Goal: Task Accomplishment & Management: Manage account settings

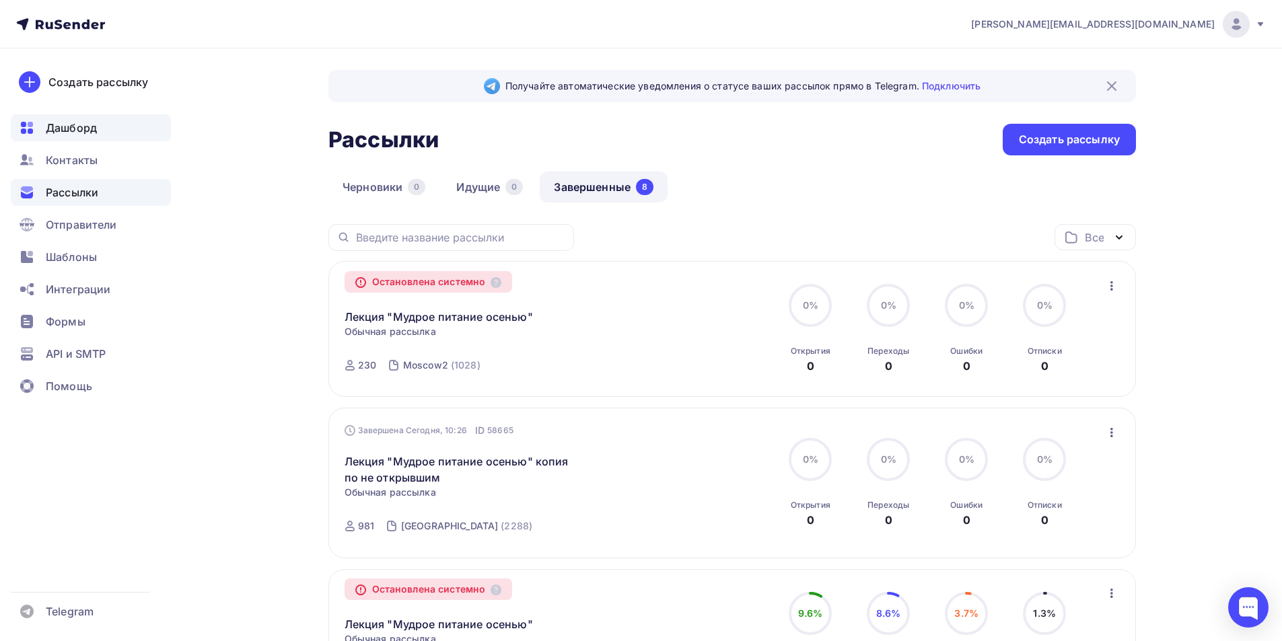
click at [102, 122] on div "Дашборд" at bounding box center [91, 127] width 160 height 27
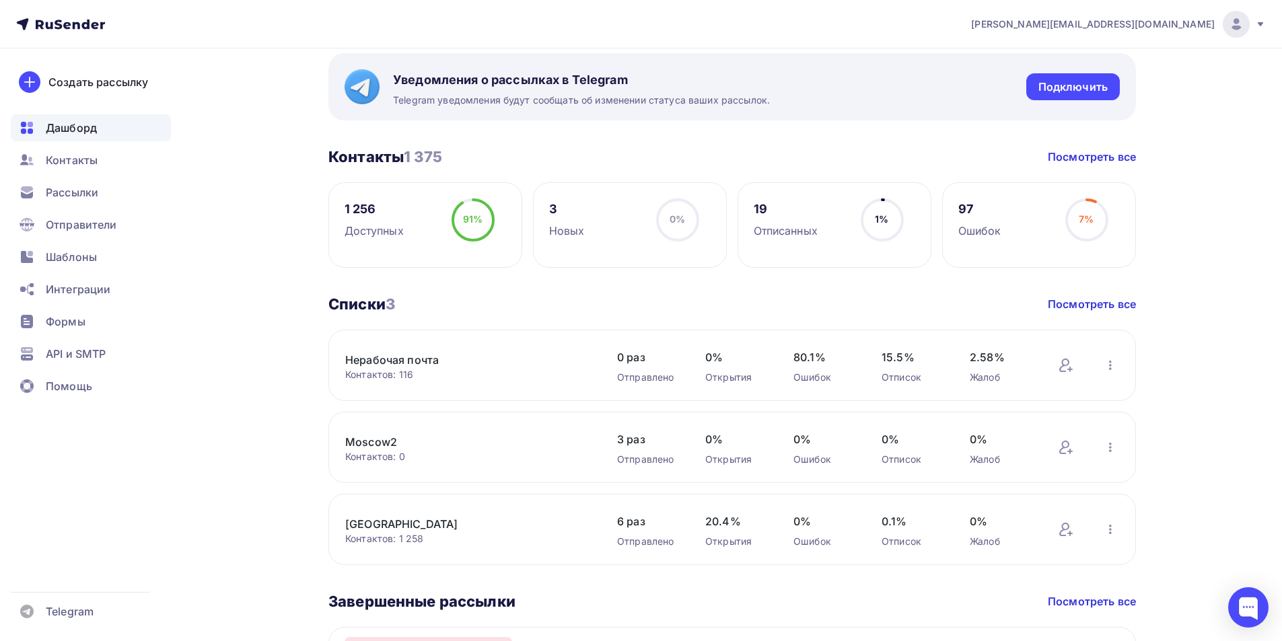
scroll to position [269, 0]
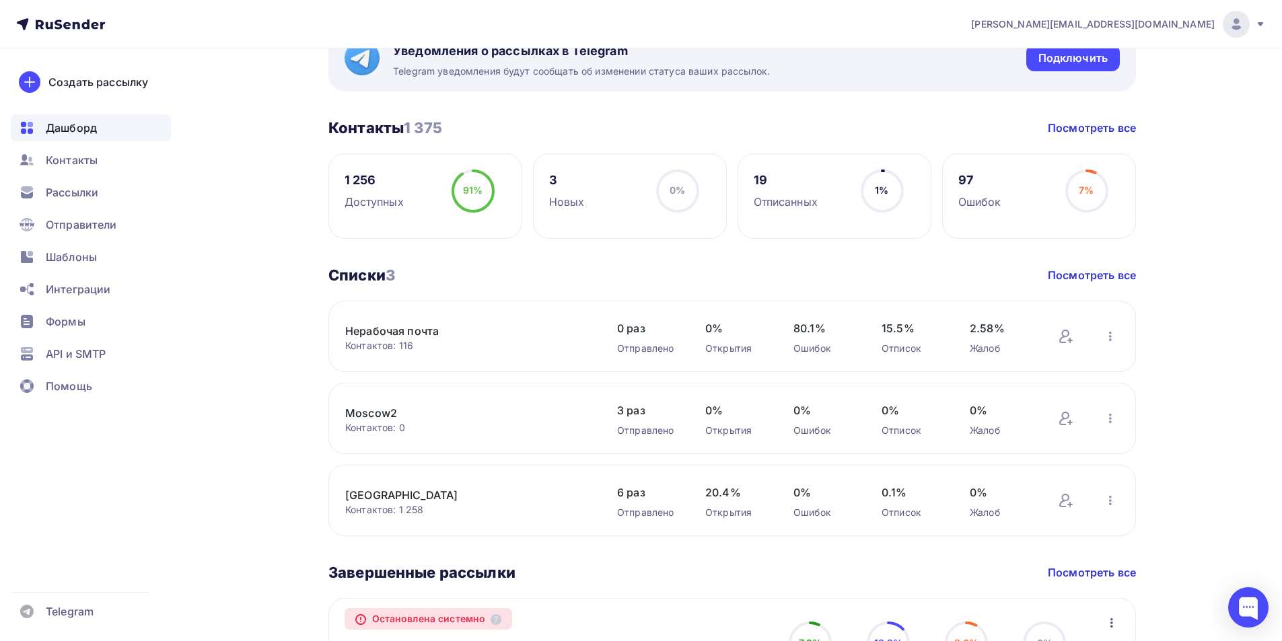
click at [387, 501] on link "[GEOGRAPHIC_DATA]" at bounding box center [459, 495] width 229 height 16
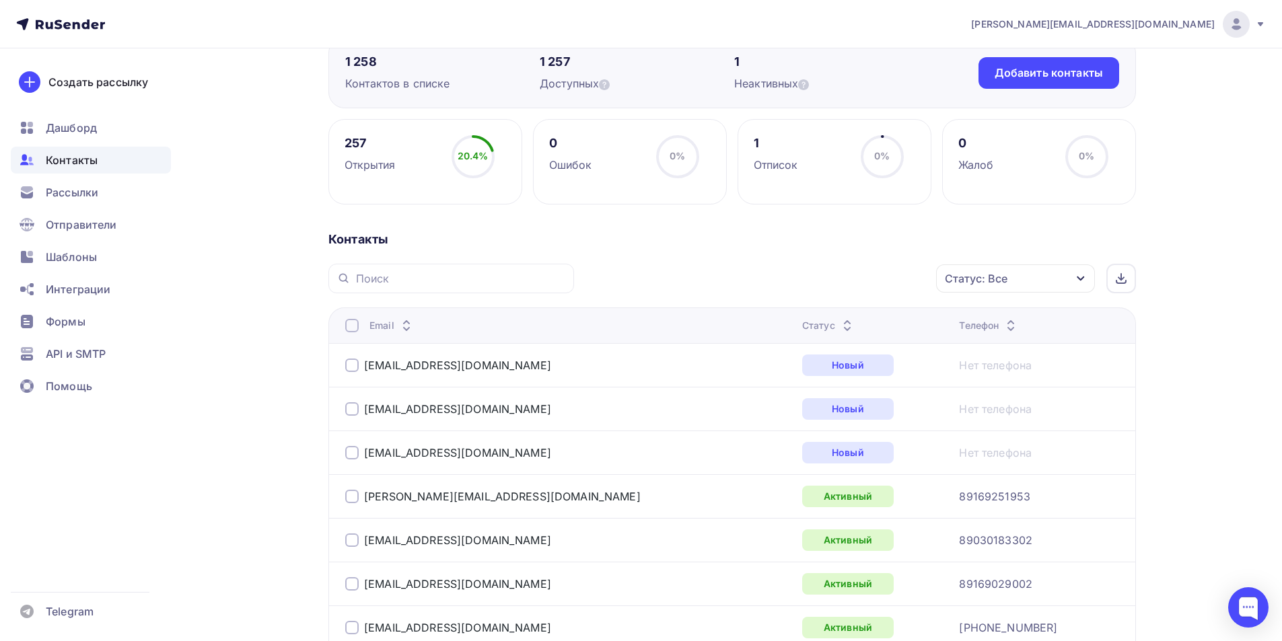
scroll to position [135, 0]
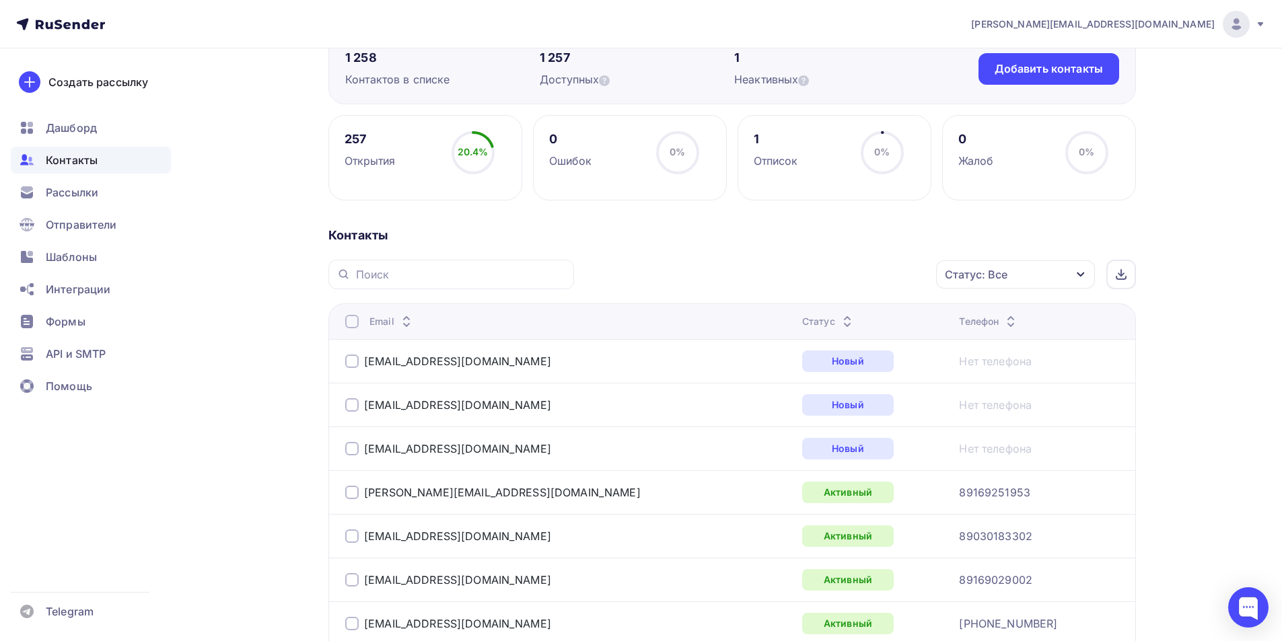
click at [1044, 281] on div "Статус: Все" at bounding box center [1015, 274] width 159 height 28
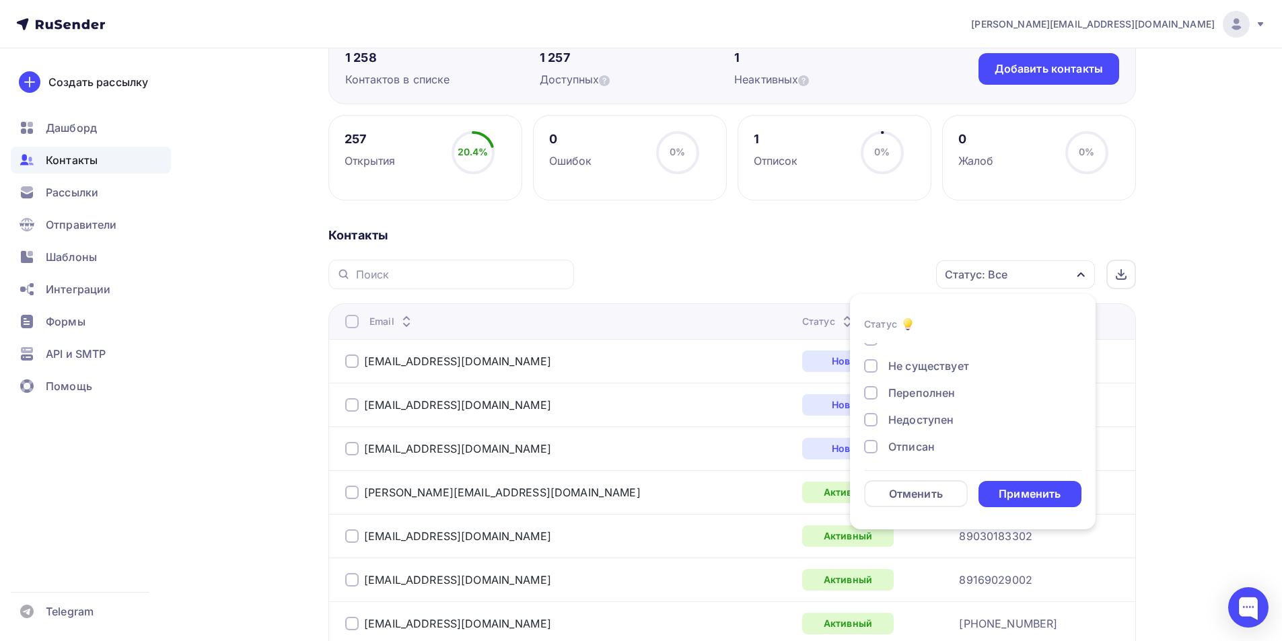
scroll to position [67, 0]
click at [870, 414] on div at bounding box center [870, 418] width 13 height 13
click at [868, 445] on div at bounding box center [870, 445] width 13 height 13
click at [1006, 492] on div "Применить" at bounding box center [1030, 494] width 62 height 15
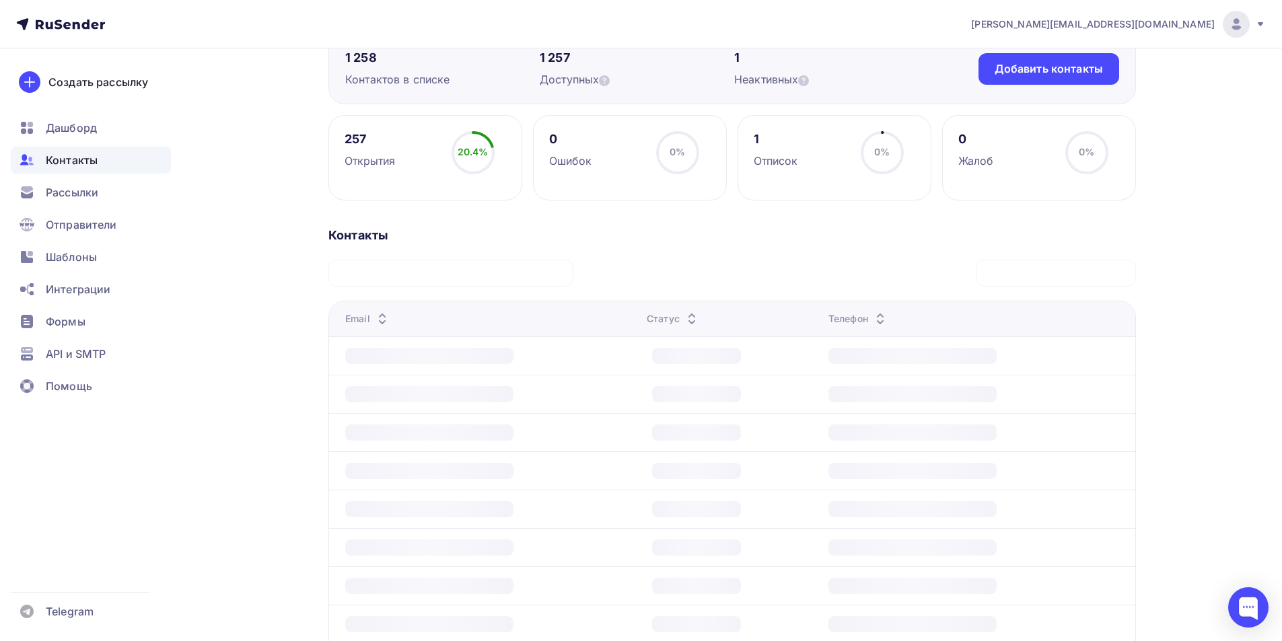
scroll to position [14, 0]
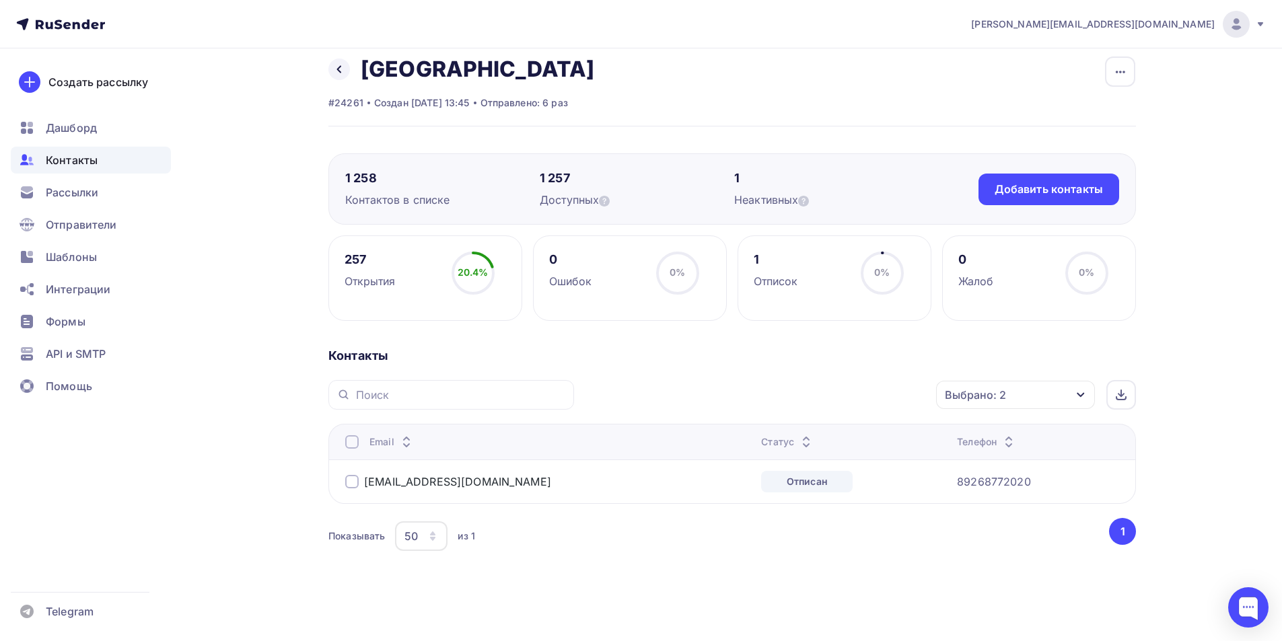
click at [351, 479] on div at bounding box center [351, 481] width 13 height 13
click at [863, 393] on div "Действие" at bounding box center [836, 395] width 178 height 26
click at [836, 435] on div "Добавить в списки" at bounding box center [815, 435] width 104 height 16
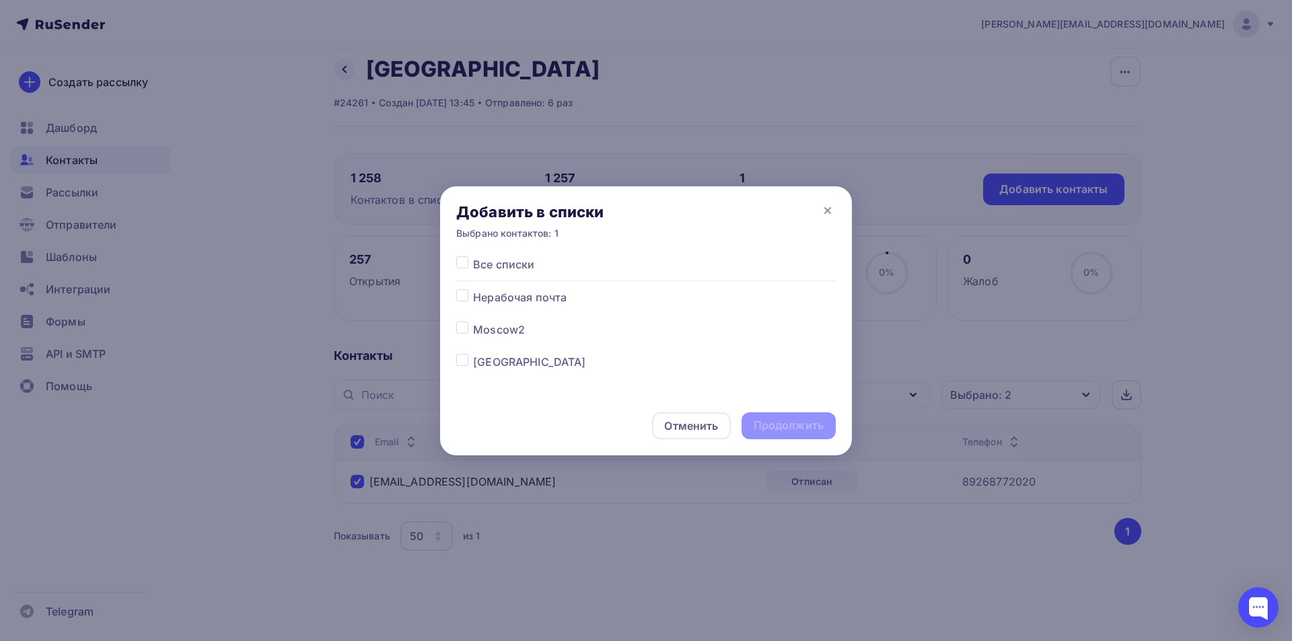
click at [473, 289] on label at bounding box center [473, 289] width 0 height 0
click at [462, 295] on input "checkbox" at bounding box center [462, 295] width 12 height 12
checkbox input "true"
click at [781, 425] on div "Продолжить" at bounding box center [789, 425] width 70 height 15
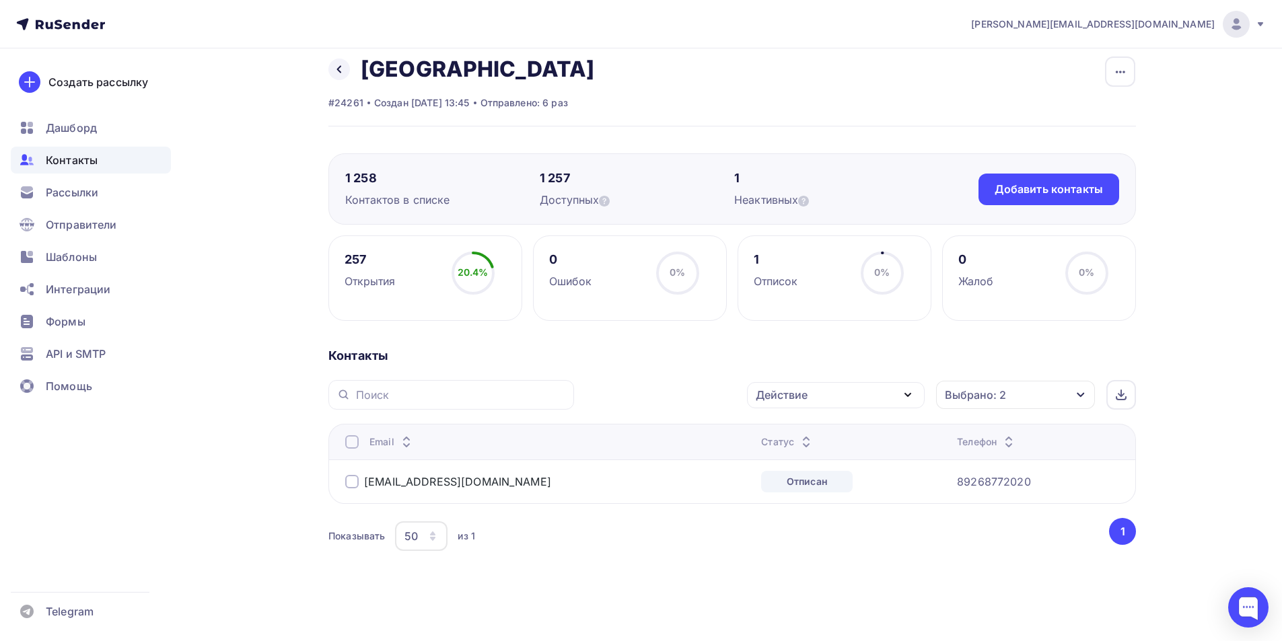
click at [351, 485] on div at bounding box center [351, 481] width 13 height 13
click at [859, 388] on div "Действие" at bounding box center [836, 395] width 178 height 26
click at [800, 462] on div "Исключить из списка" at bounding box center [821, 462] width 117 height 16
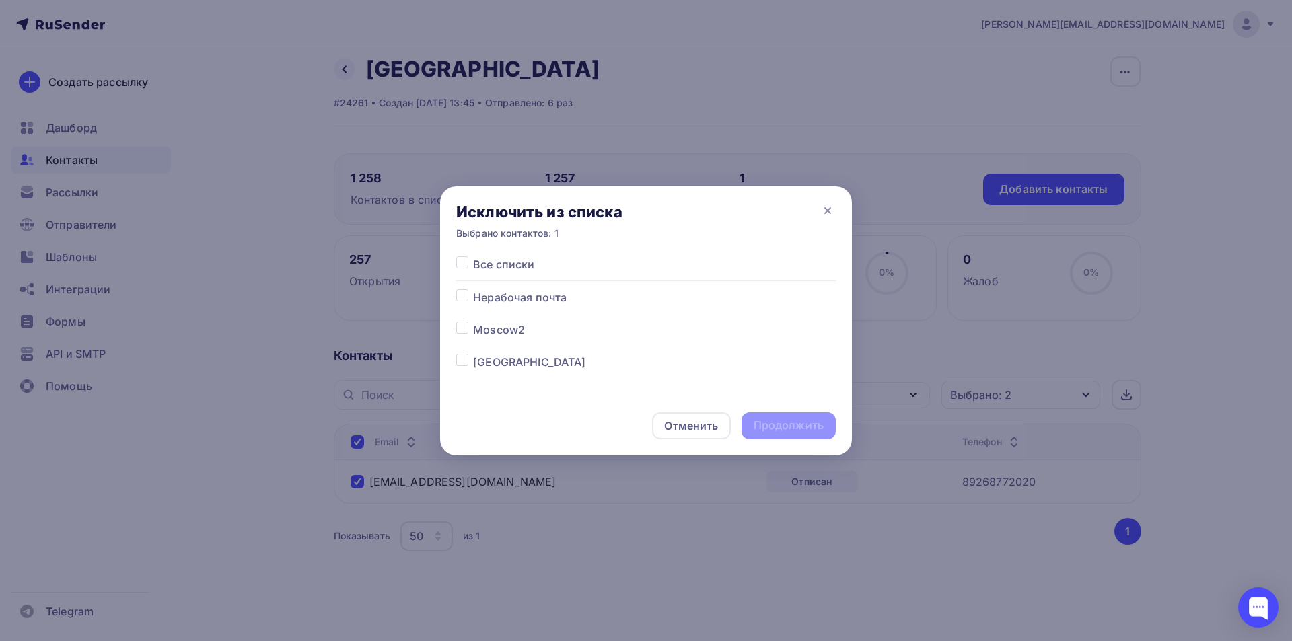
click at [473, 354] on label at bounding box center [473, 354] width 0 height 0
click at [459, 361] on input "checkbox" at bounding box center [462, 360] width 12 height 12
checkbox input "true"
click at [771, 429] on div "Продолжить" at bounding box center [789, 425] width 70 height 15
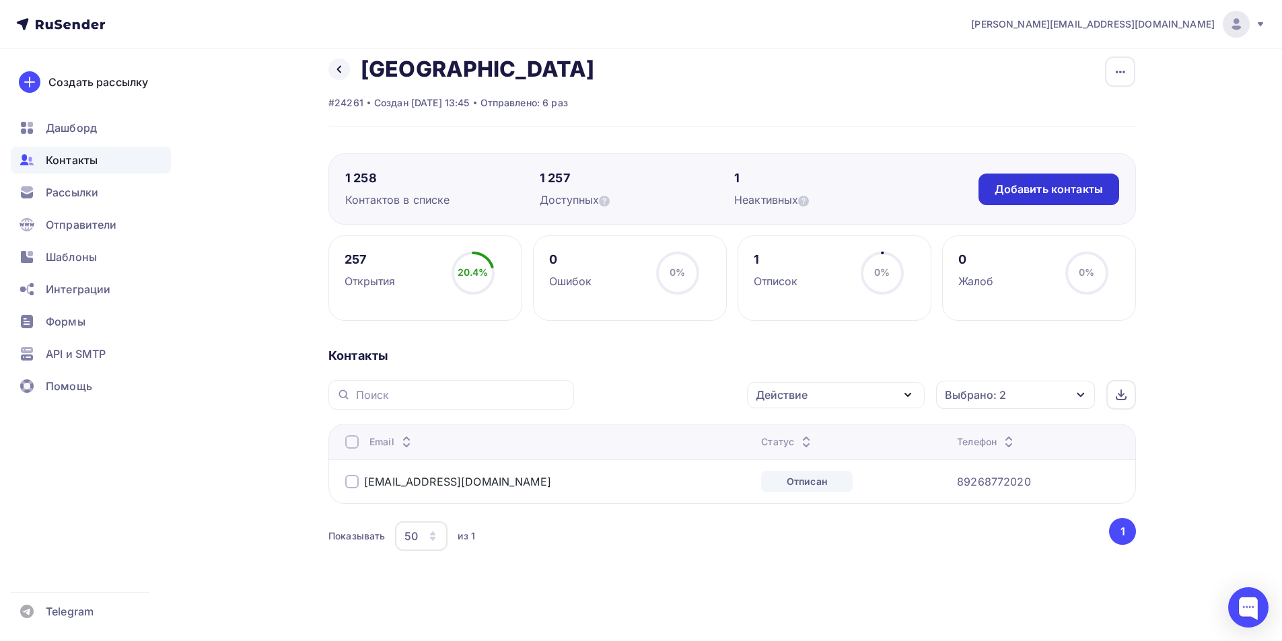
click at [1047, 191] on div "Добавить контакты" at bounding box center [1049, 189] width 108 height 15
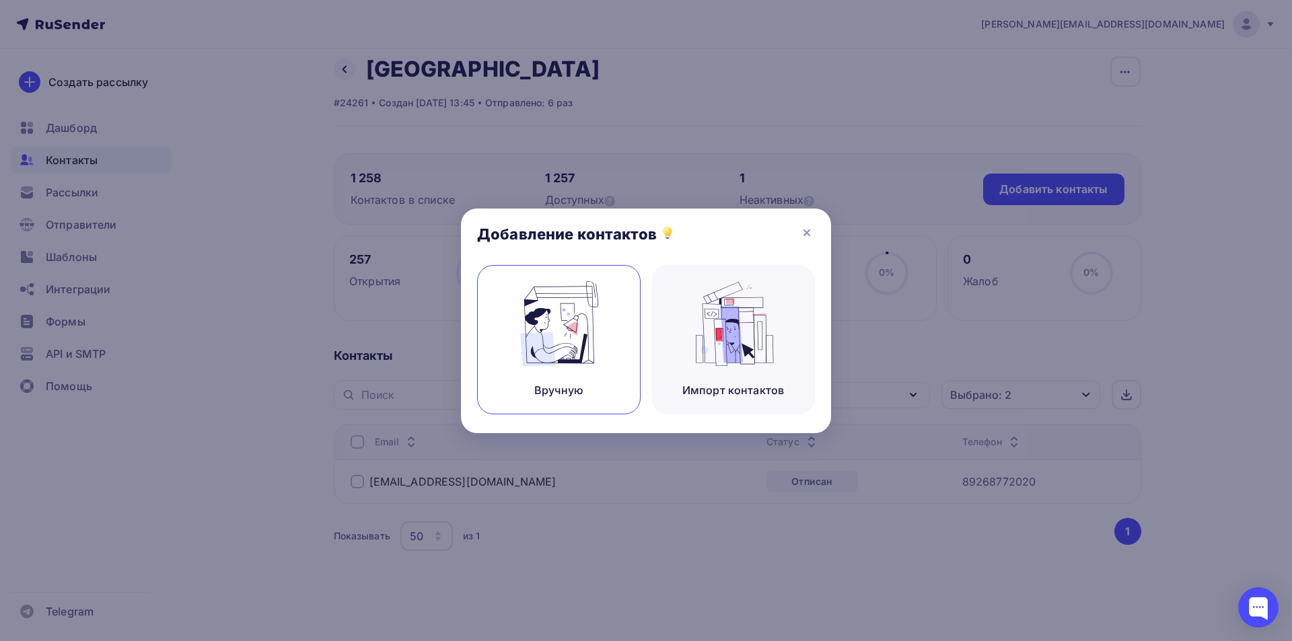
click at [591, 341] on img at bounding box center [559, 323] width 90 height 85
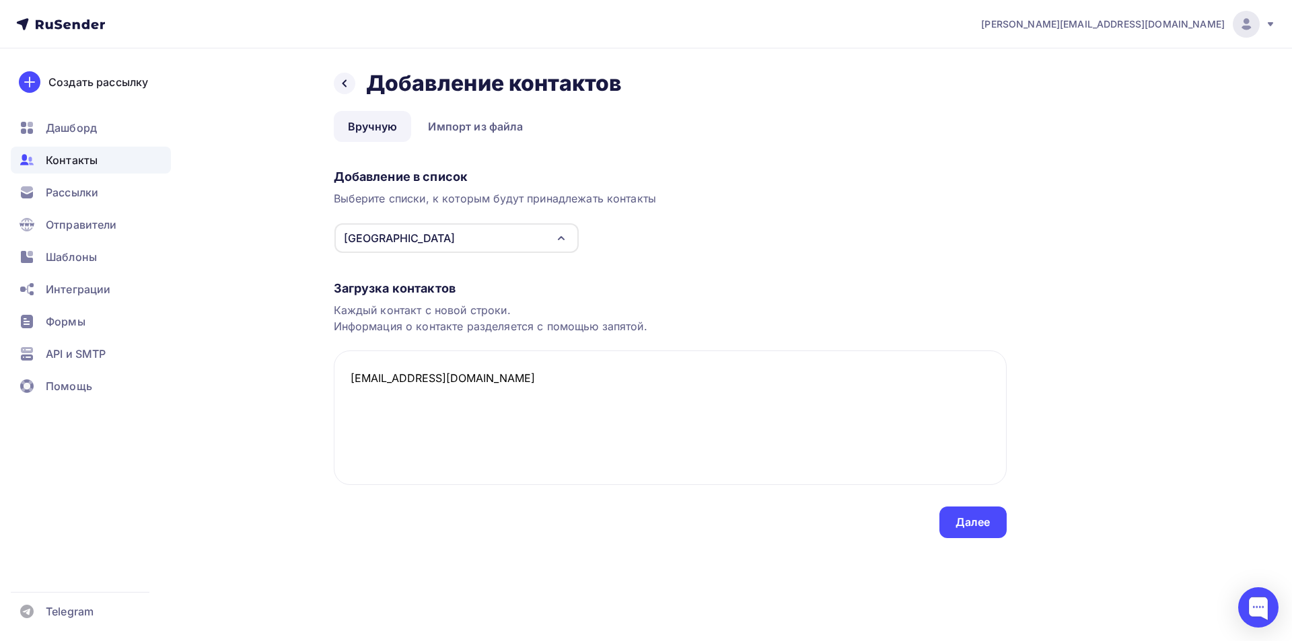
type textarea "[EMAIL_ADDRESS][DOMAIN_NAME]"
click at [979, 517] on div "Далее" at bounding box center [973, 522] width 35 height 15
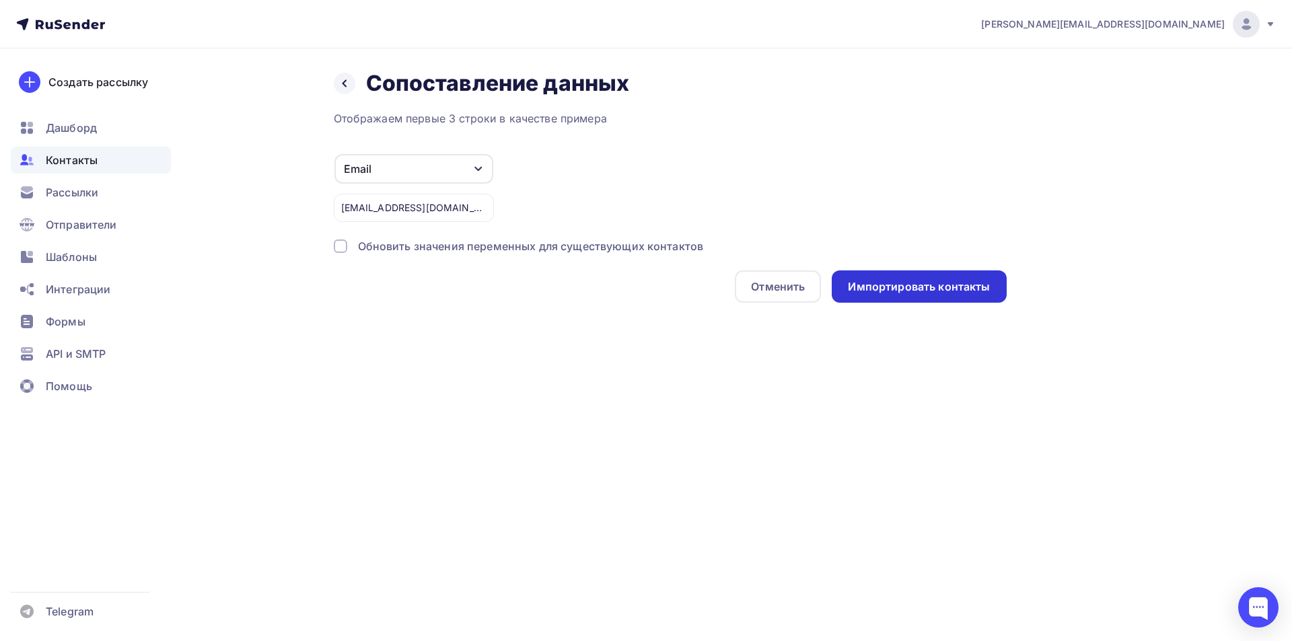
click at [907, 292] on div "Импортировать контакты" at bounding box center [919, 286] width 142 height 15
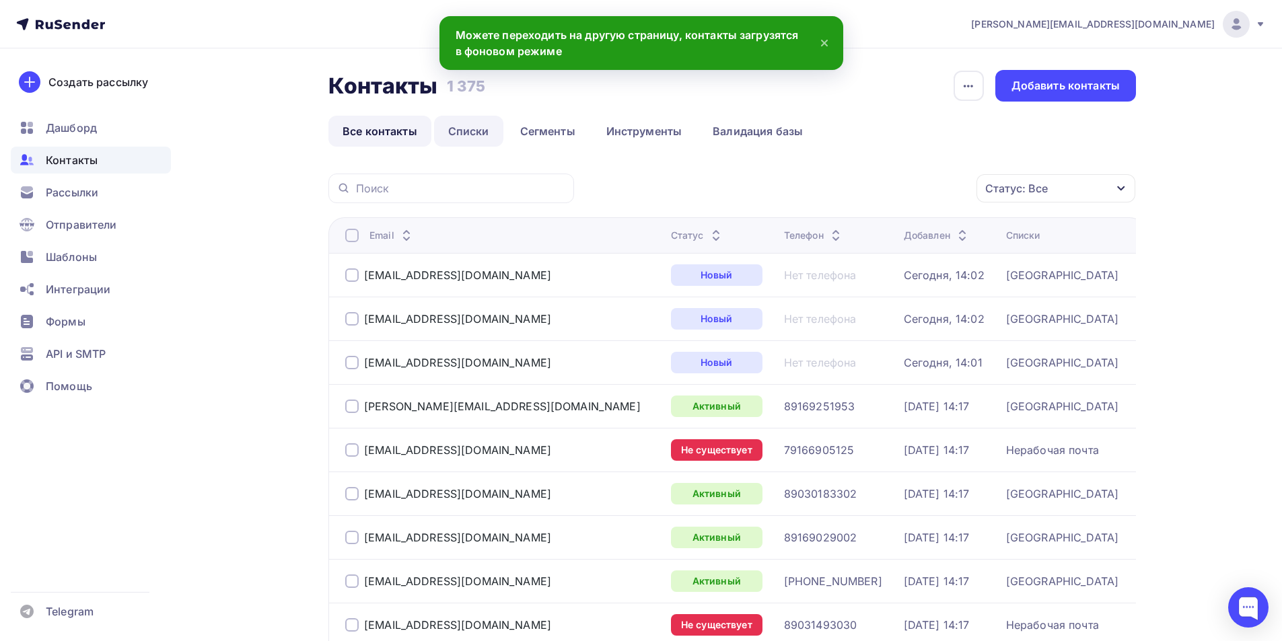
click at [479, 127] on link "Списки" at bounding box center [468, 131] width 69 height 31
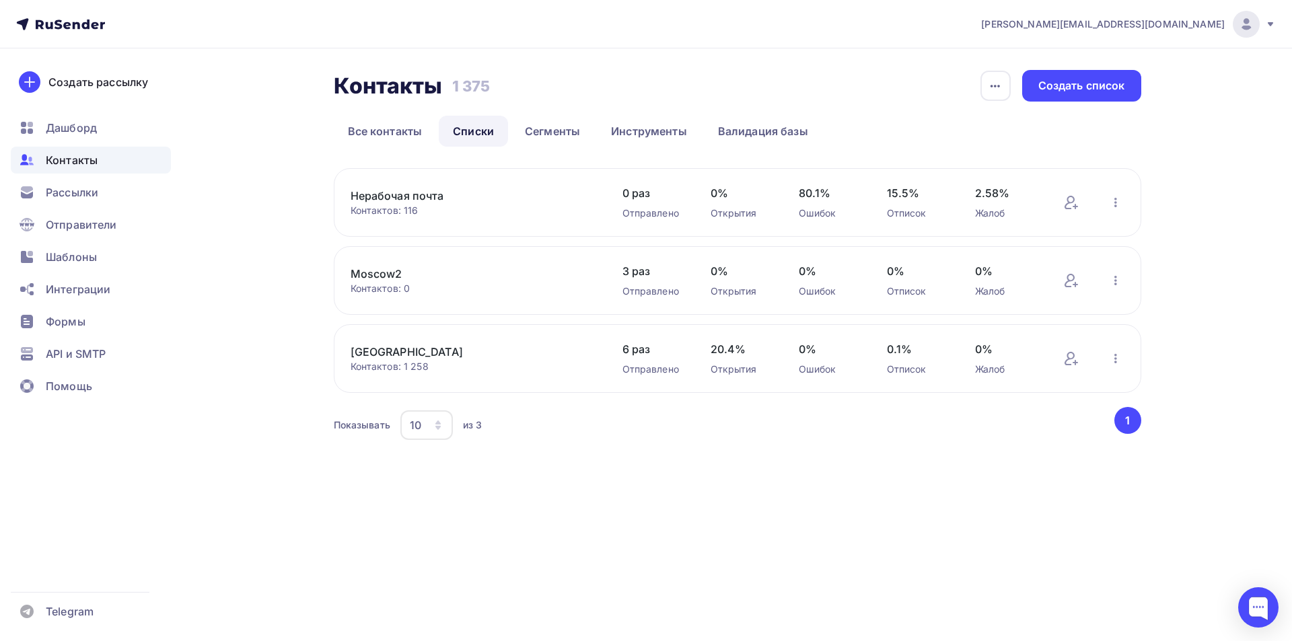
click at [393, 346] on link "[GEOGRAPHIC_DATA]" at bounding box center [465, 352] width 229 height 16
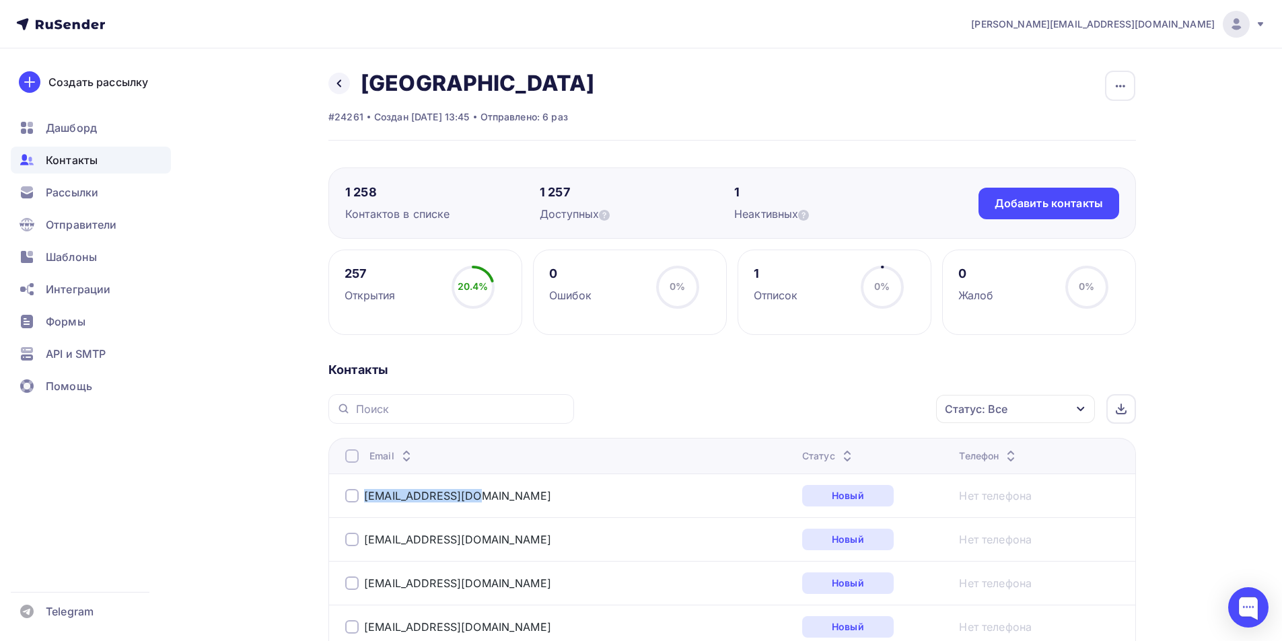
drag, startPoint x: 486, startPoint y: 496, endPoint x: 361, endPoint y: 504, distance: 125.4
click at [361, 504] on div "[EMAIL_ADDRESS][DOMAIN_NAME]" at bounding box center [513, 496] width 337 height 22
copy div "[EMAIL_ADDRESS][DOMAIN_NAME]"
click at [339, 92] on link at bounding box center [339, 84] width 22 height 22
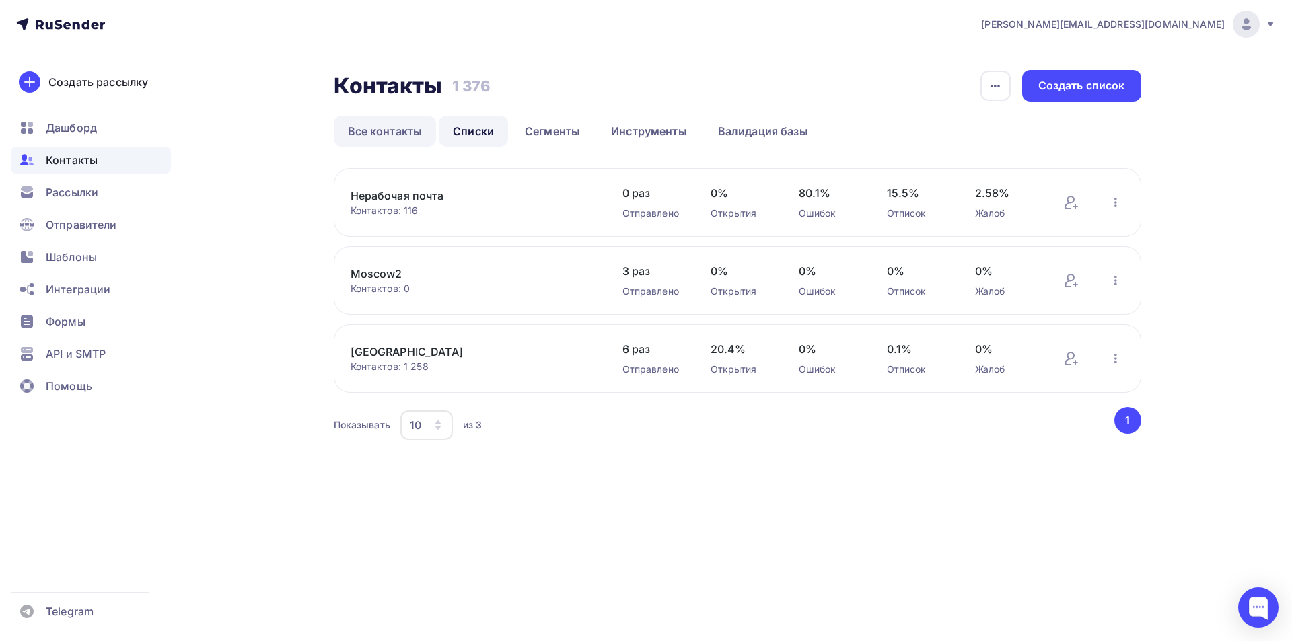
click at [370, 133] on link "Все контакты" at bounding box center [385, 131] width 103 height 31
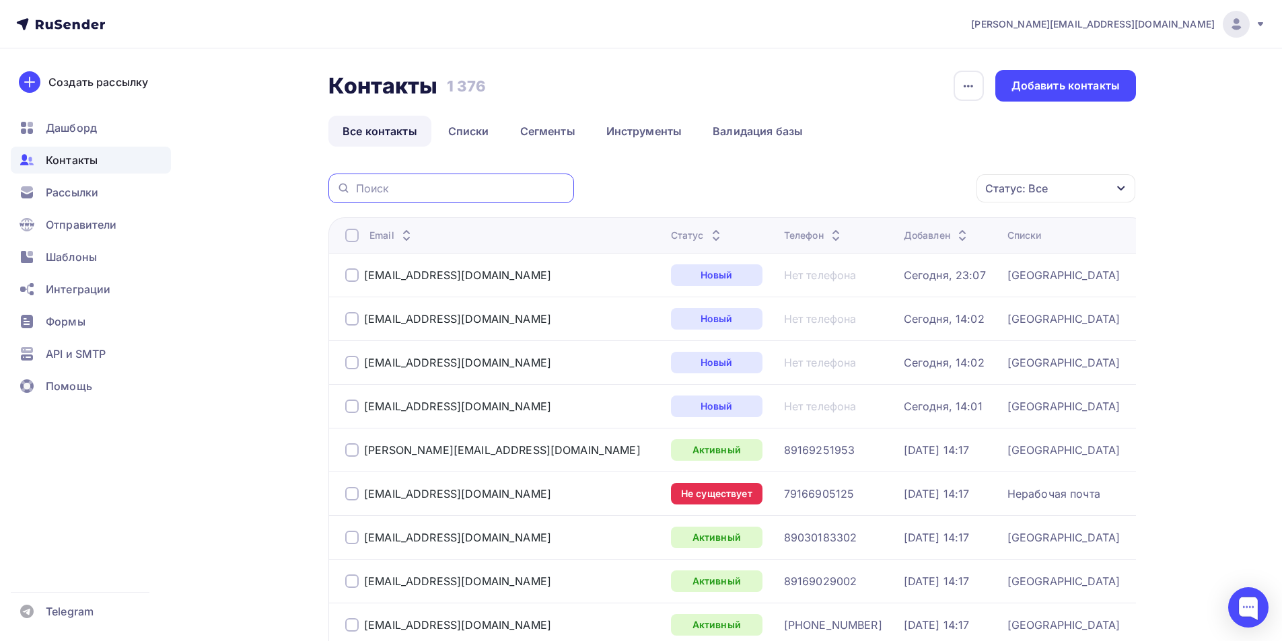
click at [395, 190] on input "text" at bounding box center [461, 188] width 210 height 15
paste input "[EMAIL_ADDRESS][DOMAIN_NAME]"
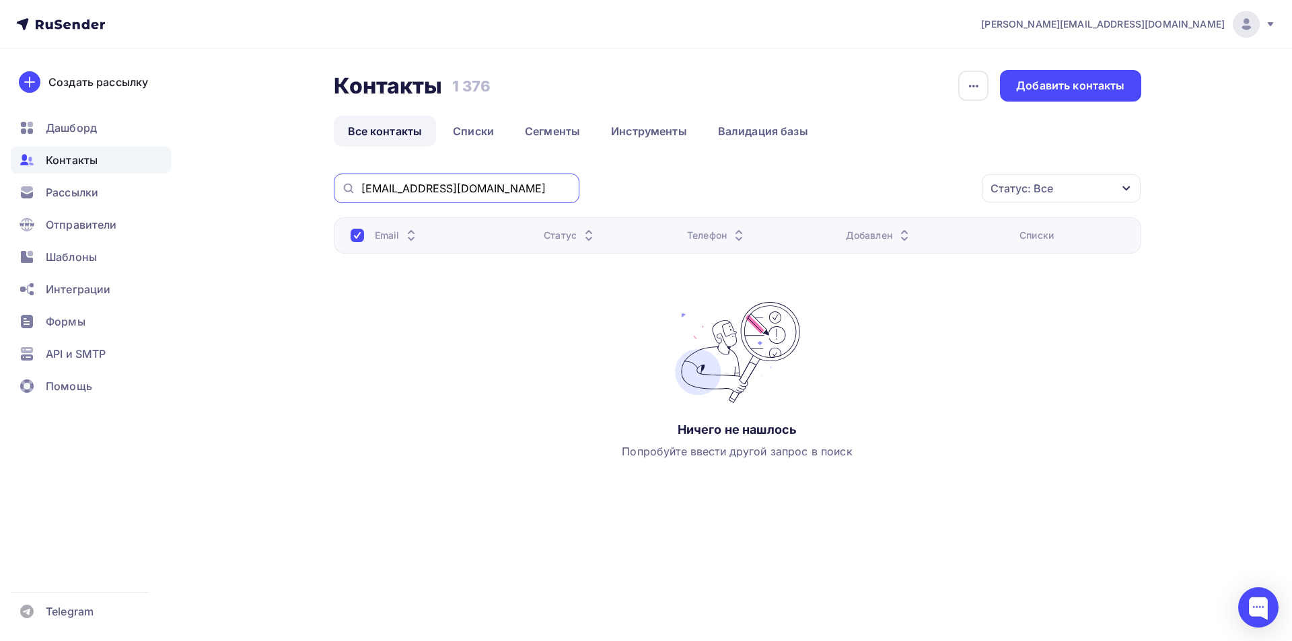
click at [411, 190] on input "[EMAIL_ADDRESS][DOMAIN_NAME]" at bounding box center [466, 188] width 210 height 15
paste input "[EMAIL_ADDRESS][DOMAIN_NAME]"
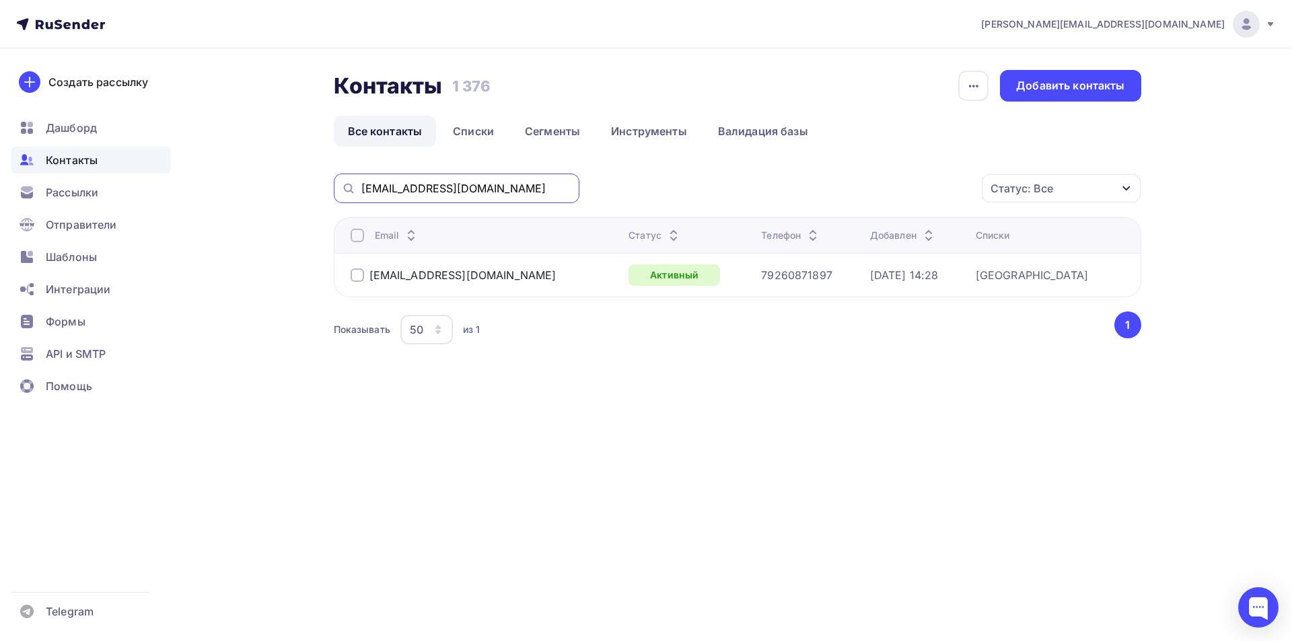
click at [459, 191] on input "[EMAIL_ADDRESS][DOMAIN_NAME]" at bounding box center [466, 188] width 210 height 15
paste input "[PERSON_NAME][EMAIL_ADDRESS][DOMAIN_NAME]"
type input "[PERSON_NAME][EMAIL_ADDRESS][DOMAIN_NAME]"
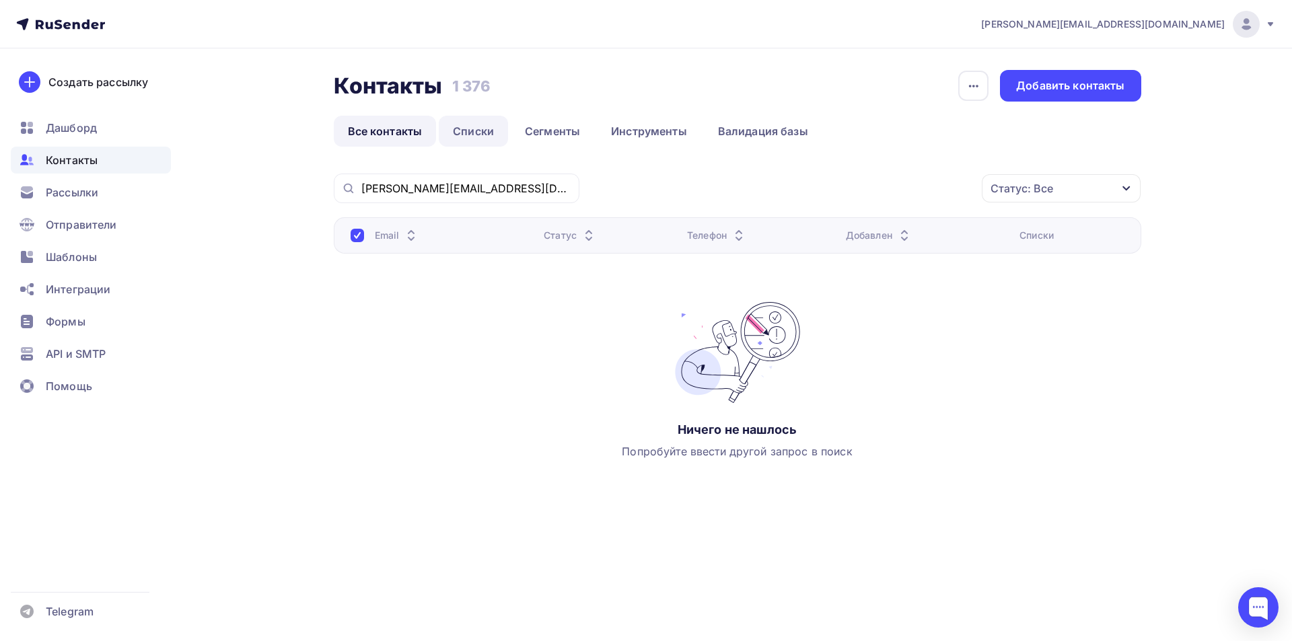
click at [489, 131] on link "Списки" at bounding box center [473, 131] width 69 height 31
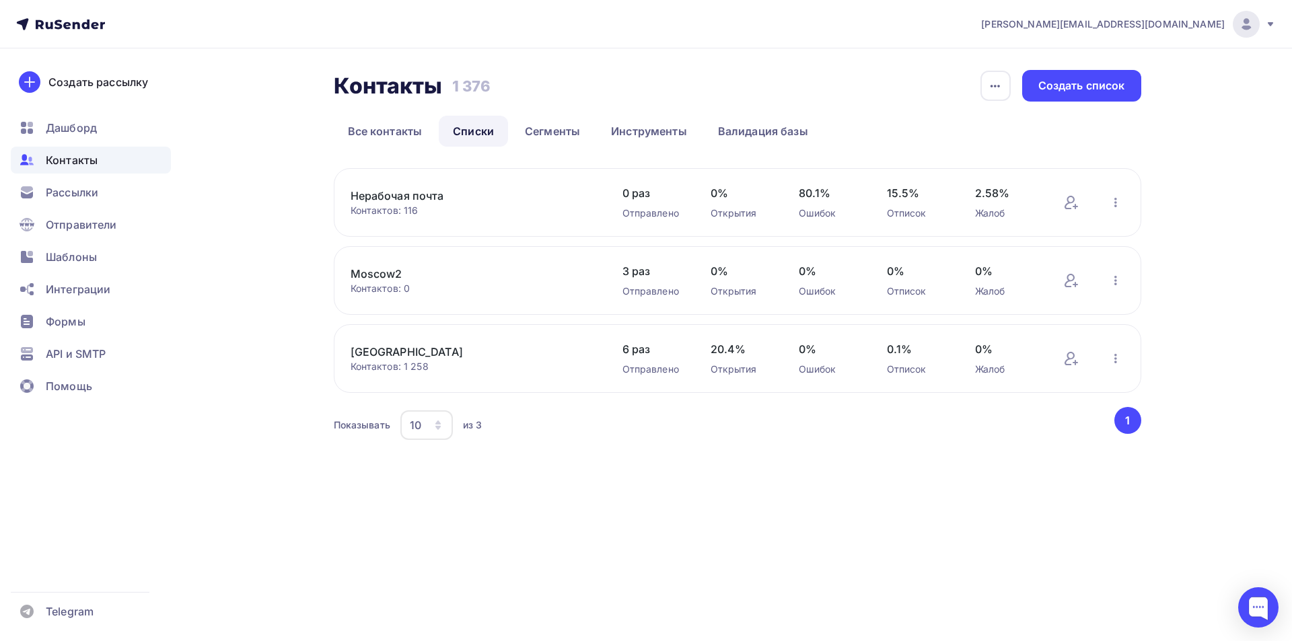
click at [378, 353] on link "[GEOGRAPHIC_DATA]" at bounding box center [465, 352] width 229 height 16
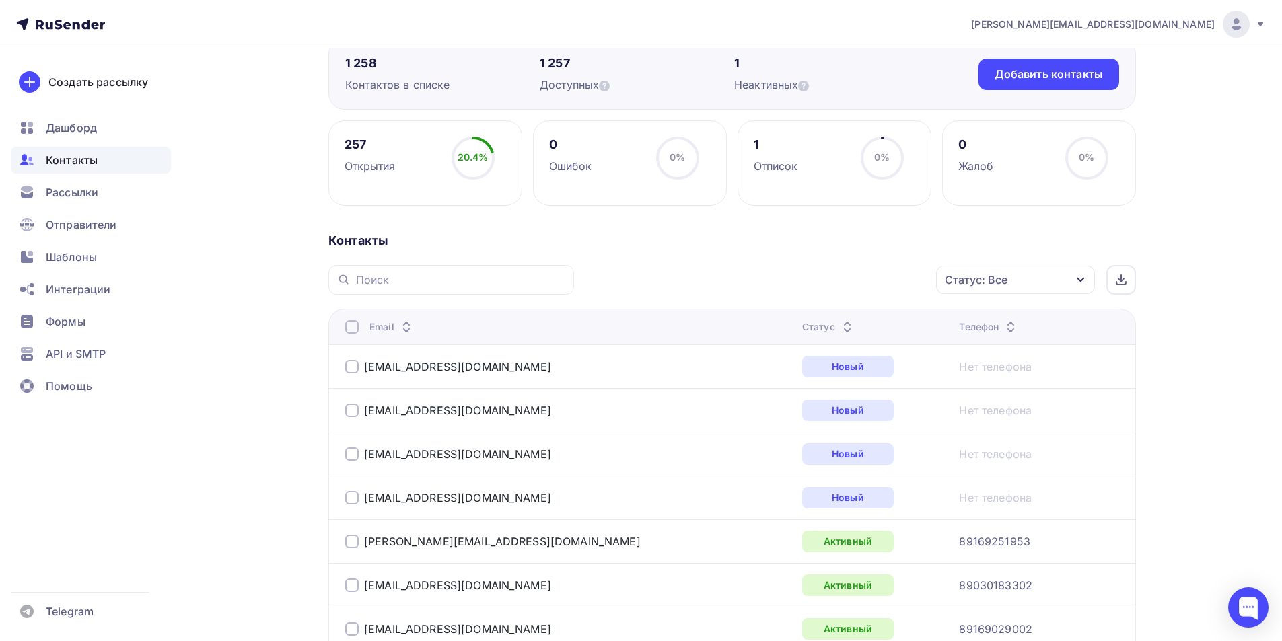
scroll to position [135, 0]
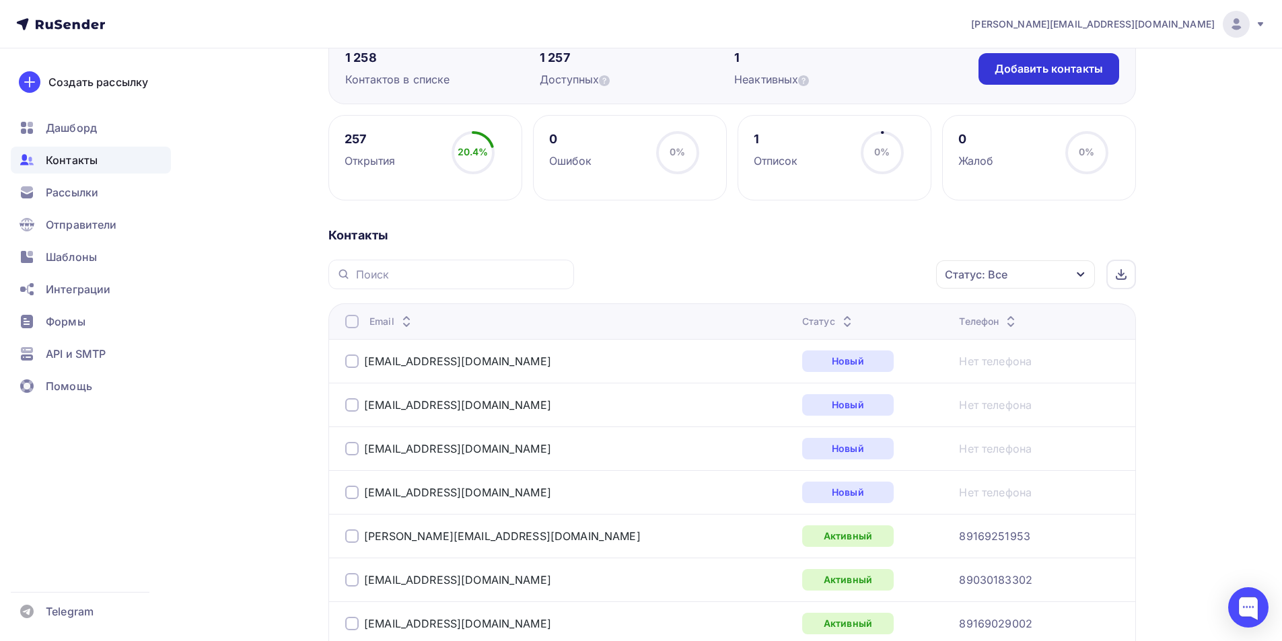
click at [1067, 77] on div "Добавить контакты" at bounding box center [1049, 69] width 141 height 32
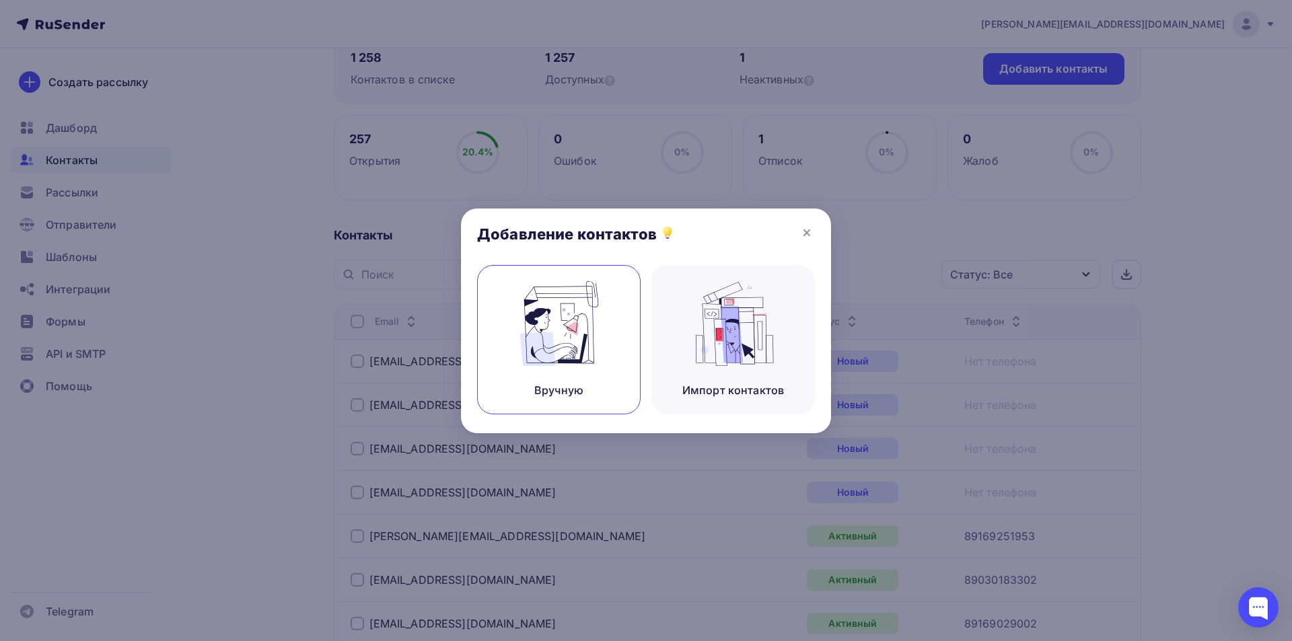
click at [571, 337] on img at bounding box center [559, 323] width 90 height 85
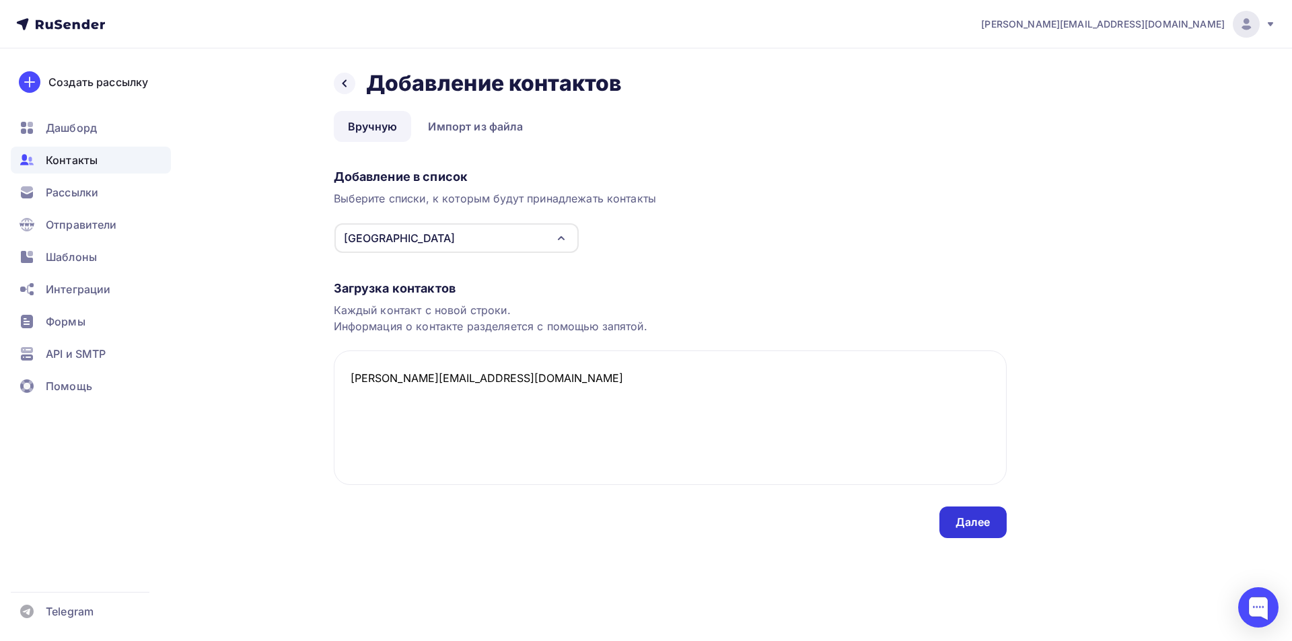
type textarea "[PERSON_NAME][EMAIL_ADDRESS][DOMAIN_NAME]"
click at [979, 524] on div "Далее" at bounding box center [973, 522] width 35 height 15
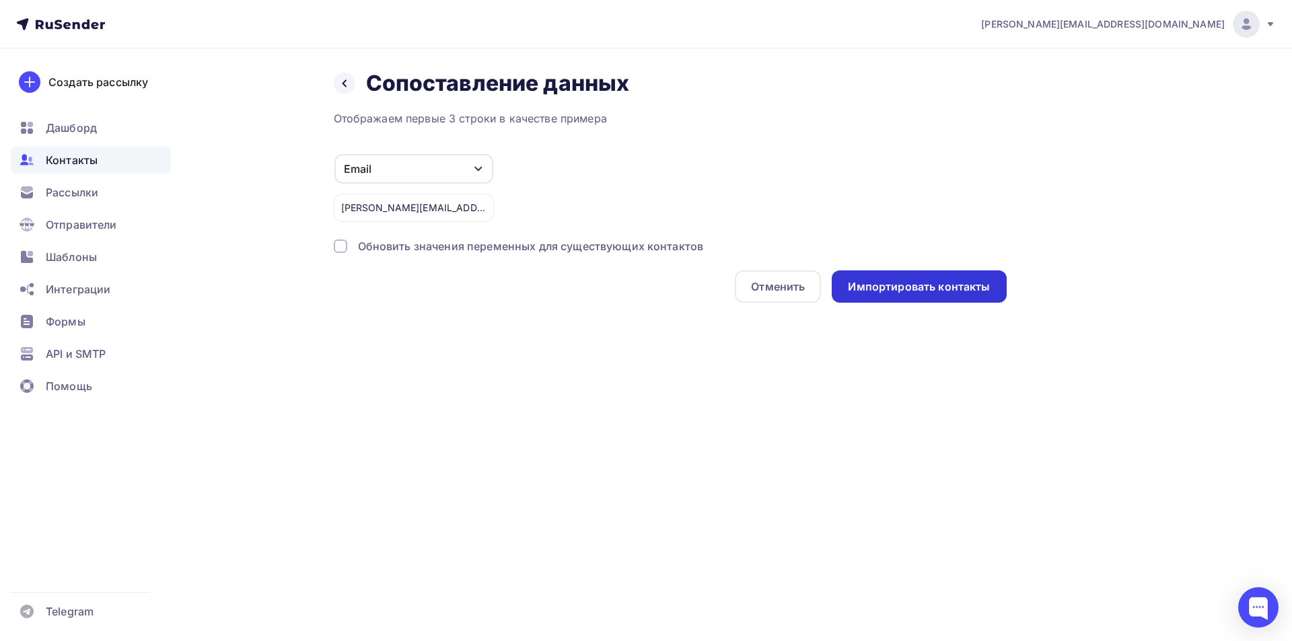
click at [950, 289] on div "Импортировать контакты" at bounding box center [919, 286] width 142 height 15
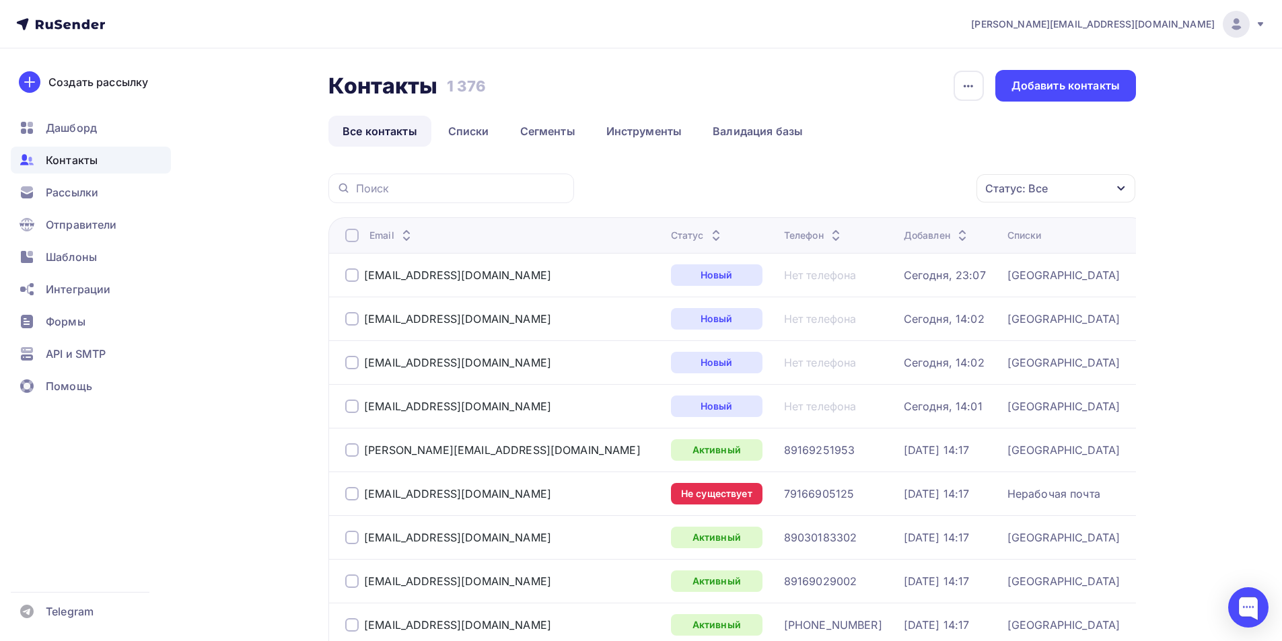
click at [508, 230] on div "Email" at bounding box center [502, 235] width 315 height 13
